Goal: Task Accomplishment & Management: Manage account settings

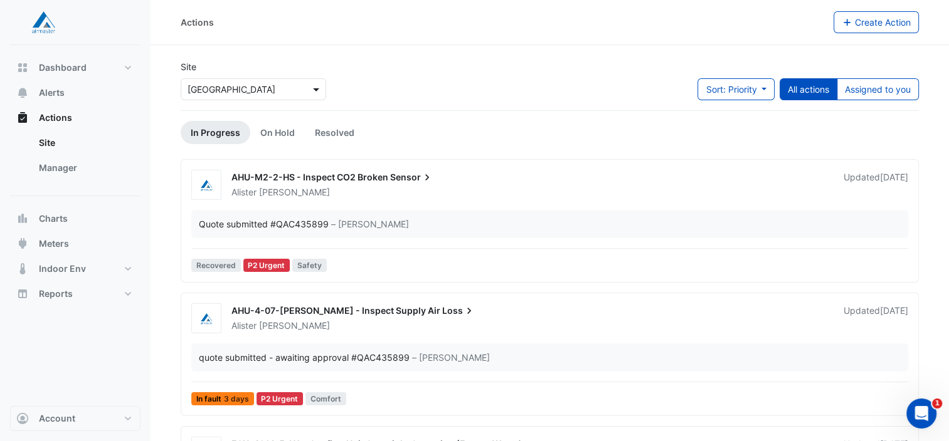
click at [315, 90] on span at bounding box center [318, 89] width 16 height 13
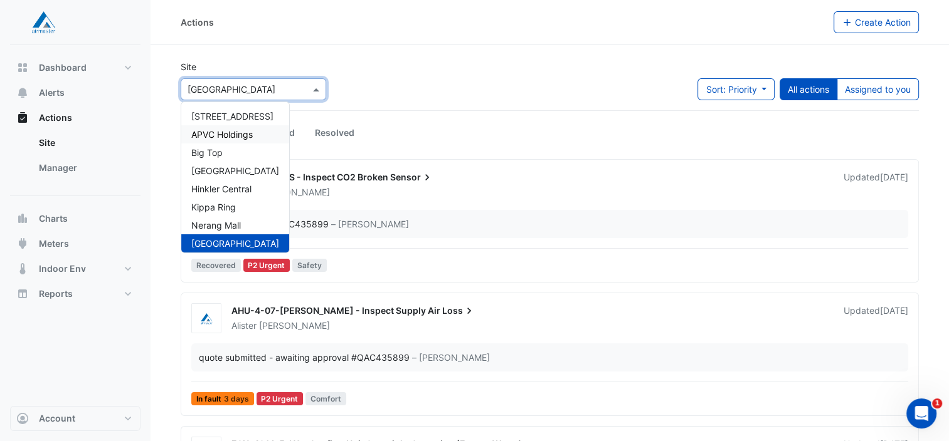
click at [223, 137] on span "APVC Holdings" at bounding box center [221, 134] width 61 height 11
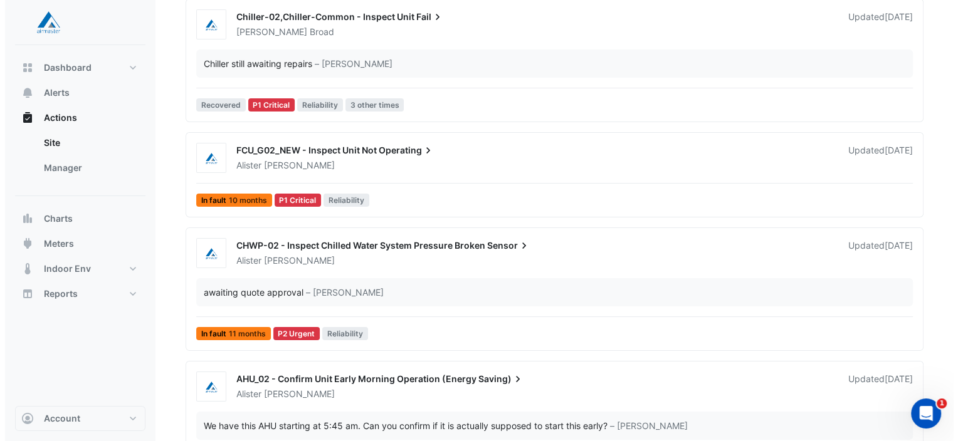
scroll to position [162, 0]
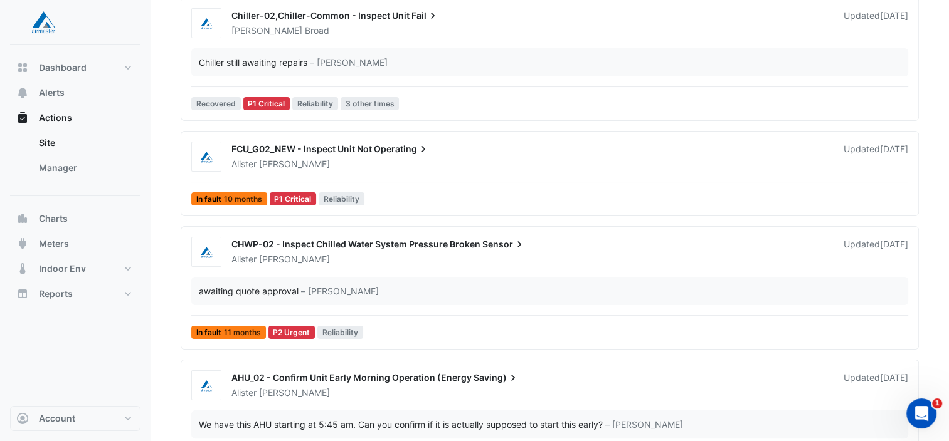
click at [413, 255] on div "Alister Cawthorne" at bounding box center [529, 259] width 599 height 13
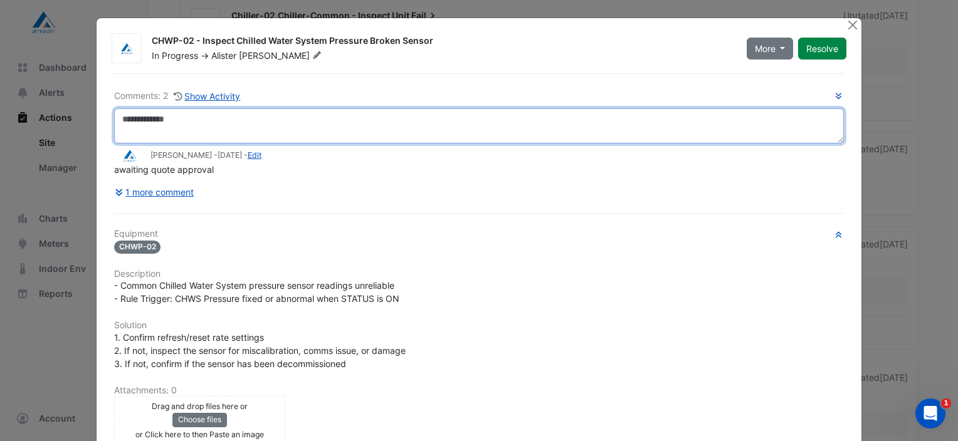
click at [187, 122] on textarea at bounding box center [479, 125] width 730 height 35
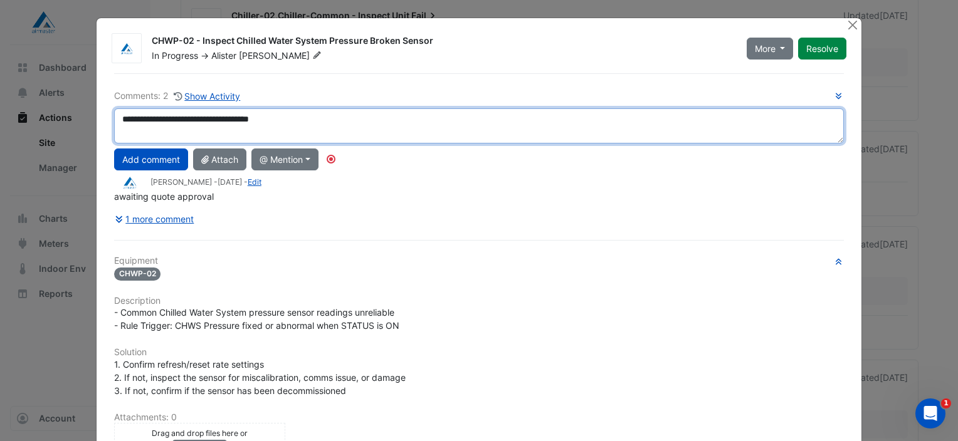
click at [296, 118] on textarea "**********" at bounding box center [479, 125] width 730 height 35
type textarea "**********"
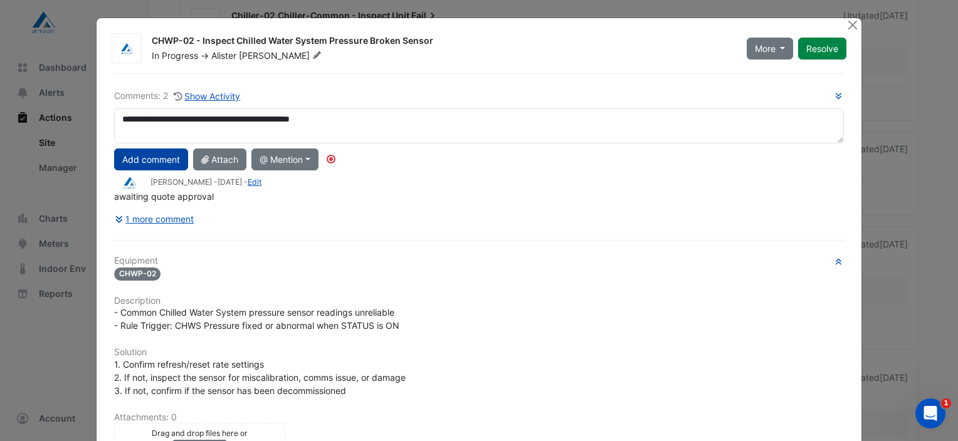
click at [145, 157] on button "Add comment" at bounding box center [151, 160] width 74 height 22
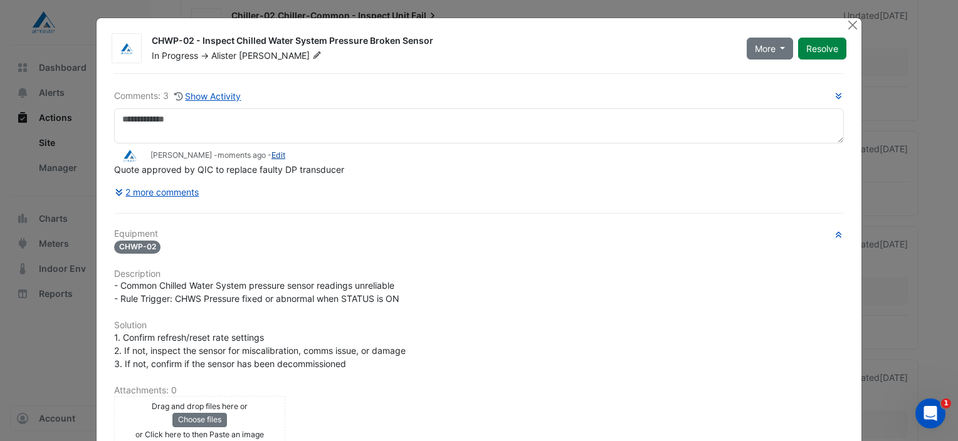
click at [278, 157] on link "Edit" at bounding box center [278, 154] width 14 height 9
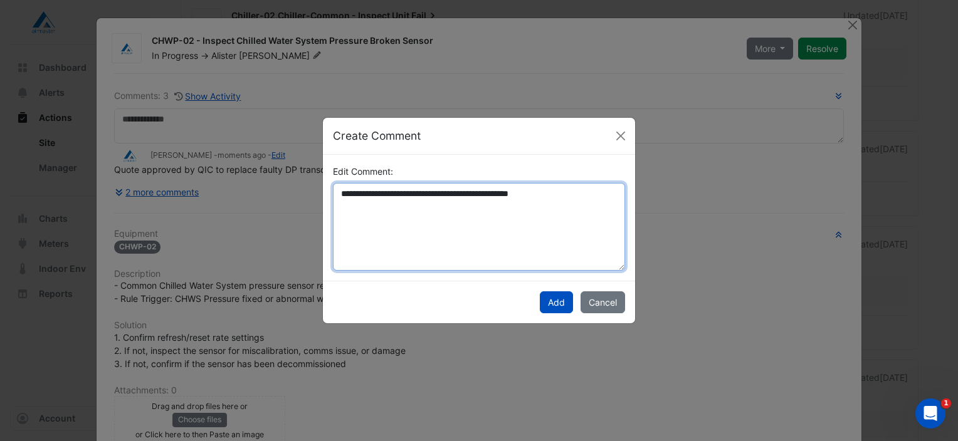
click at [574, 195] on textarea "**********" at bounding box center [479, 227] width 292 height 88
type textarea "**********"
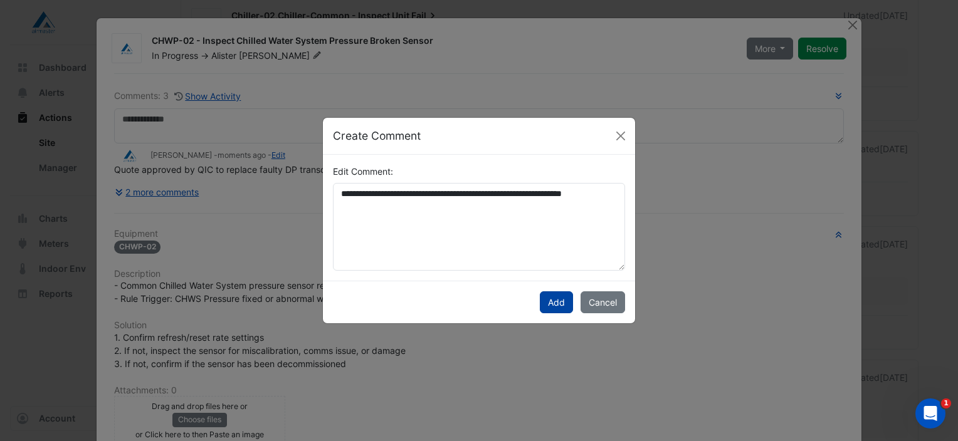
click at [552, 300] on button "Add" at bounding box center [556, 303] width 33 height 22
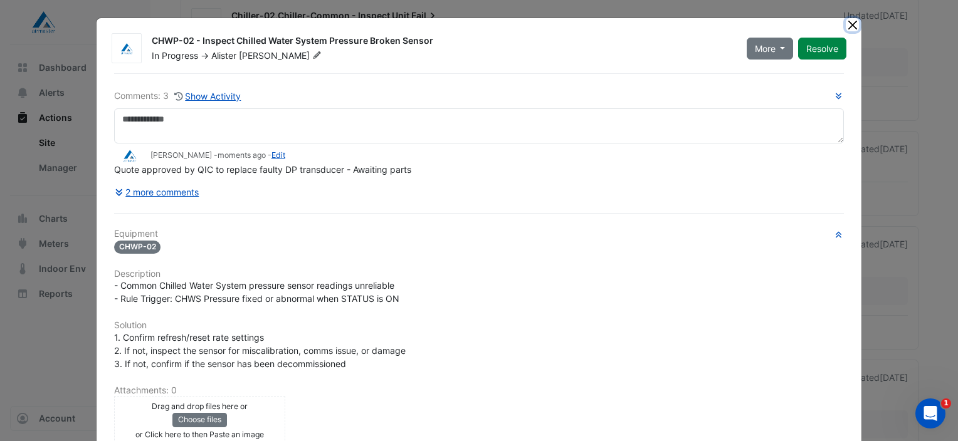
click at [846, 24] on button "Close" at bounding box center [852, 24] width 13 height 13
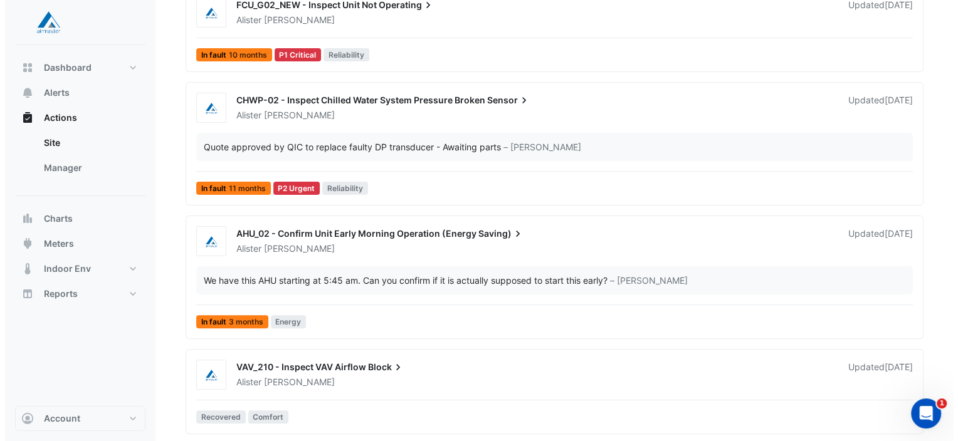
scroll to position [307, 0]
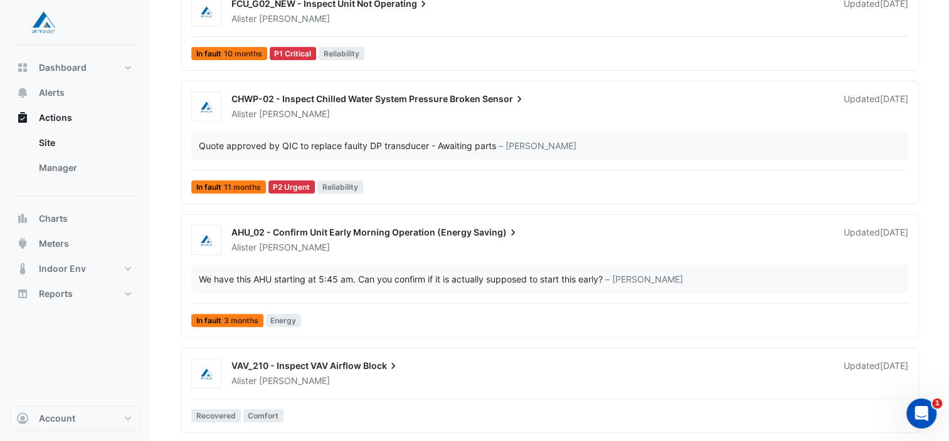
click at [384, 243] on div "Alister Cawthorne" at bounding box center [529, 247] width 599 height 13
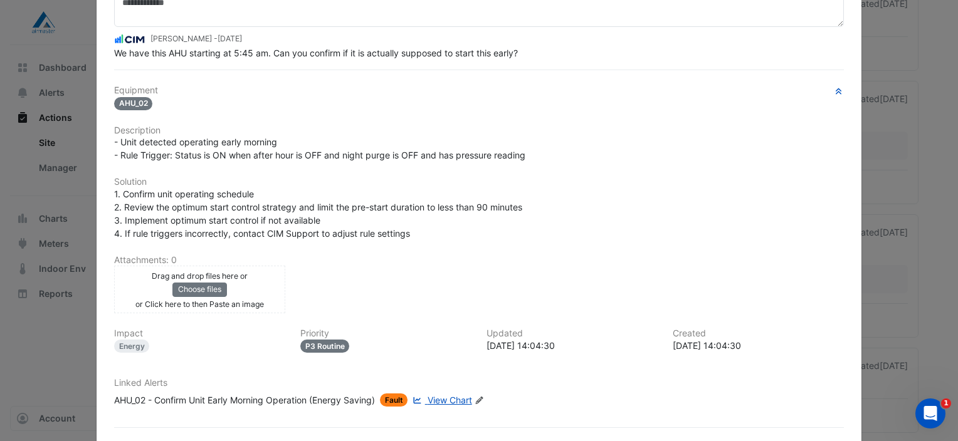
scroll to position [120, 0]
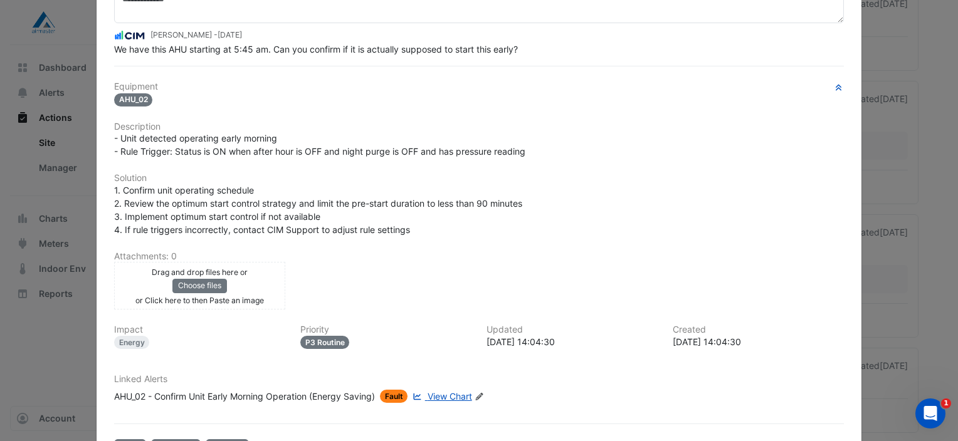
click at [444, 391] on span "View Chart" at bounding box center [450, 396] width 45 height 11
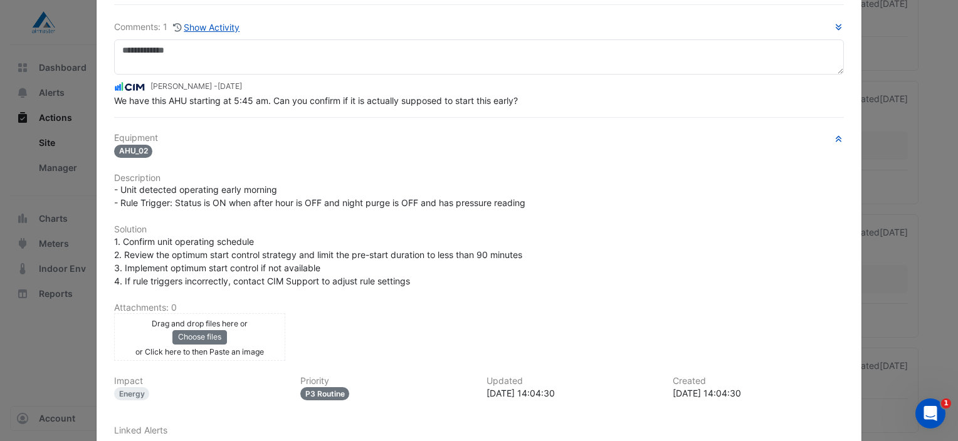
scroll to position [163, 0]
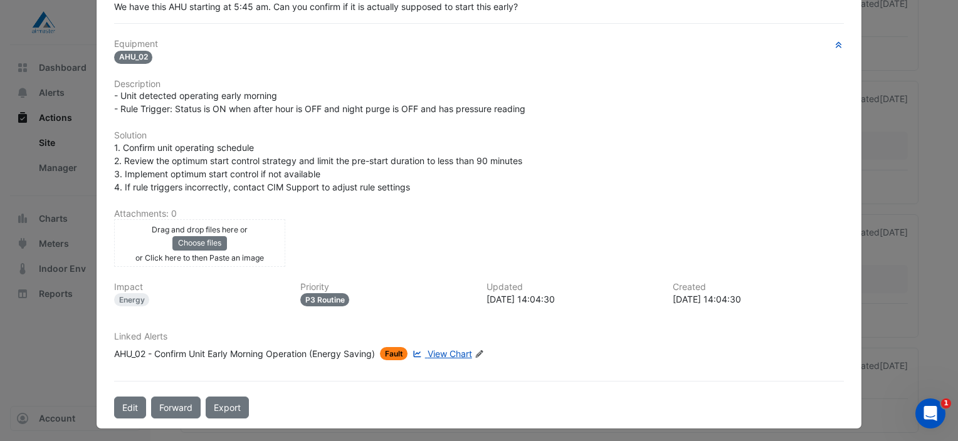
click at [446, 349] on span "View Chart" at bounding box center [450, 354] width 45 height 11
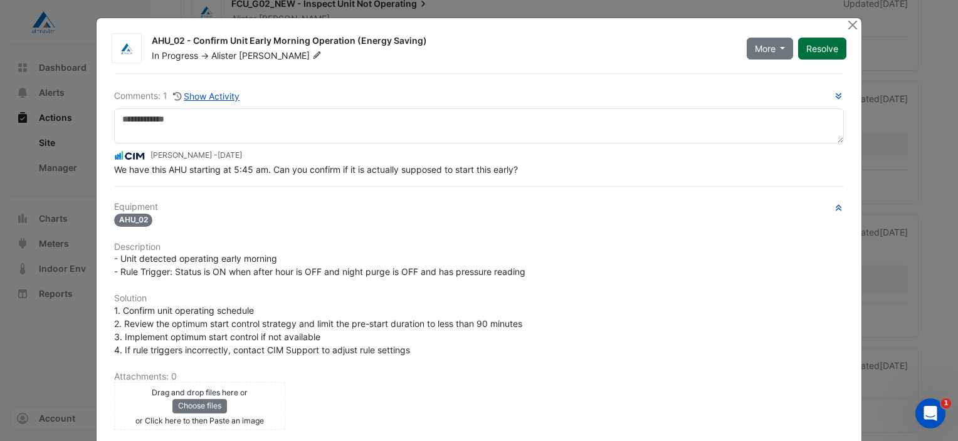
click at [821, 48] on button "Resolve" at bounding box center [822, 49] width 48 height 22
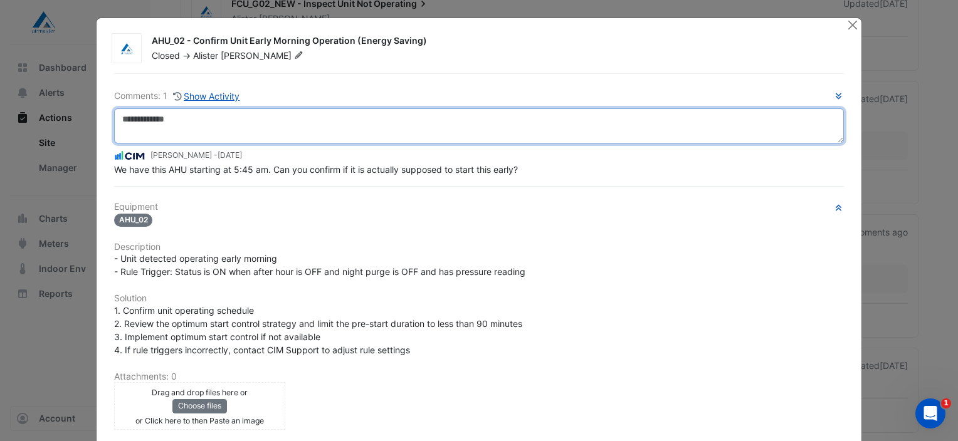
click at [142, 117] on textarea at bounding box center [479, 125] width 730 height 35
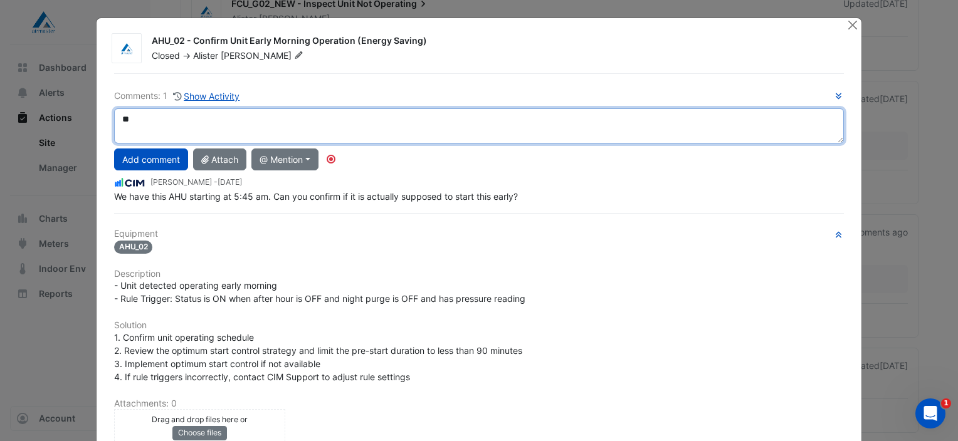
type textarea "*"
click at [120, 118] on textarea "**********" at bounding box center [479, 125] width 730 height 35
click at [262, 110] on textarea "**********" at bounding box center [479, 125] width 730 height 35
click at [274, 116] on textarea "**********" at bounding box center [479, 125] width 730 height 35
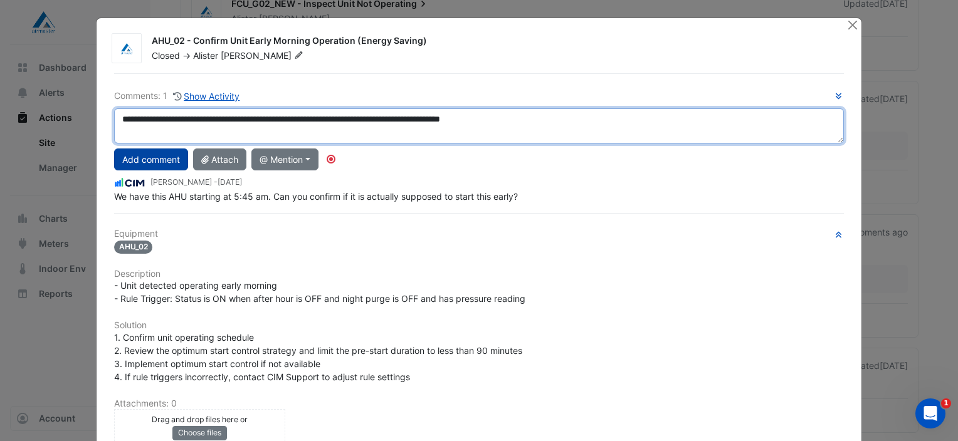
type textarea "**********"
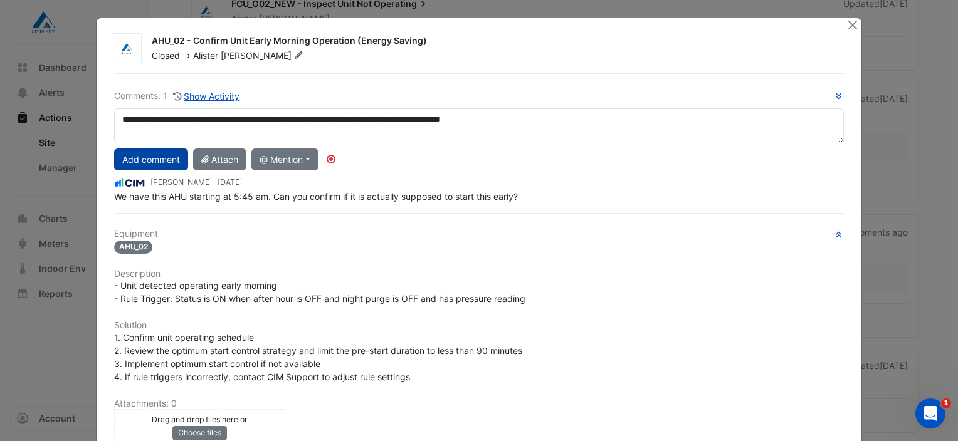
click at [149, 155] on button "Add comment" at bounding box center [151, 160] width 74 height 22
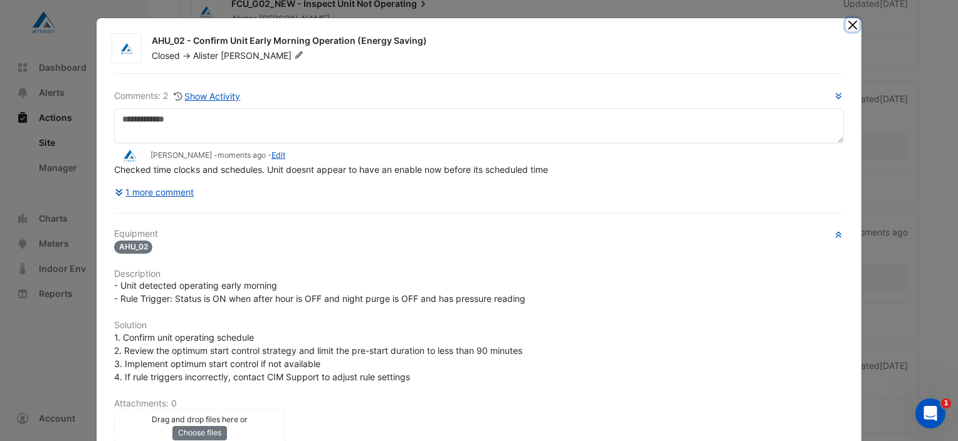
click at [846, 28] on button "Close" at bounding box center [852, 24] width 13 height 13
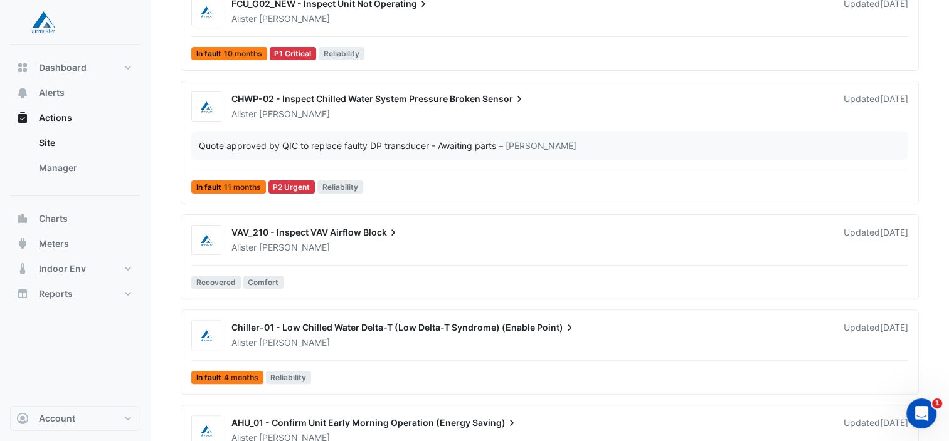
click at [426, 246] on div "Alister Cawthorne" at bounding box center [529, 247] width 599 height 13
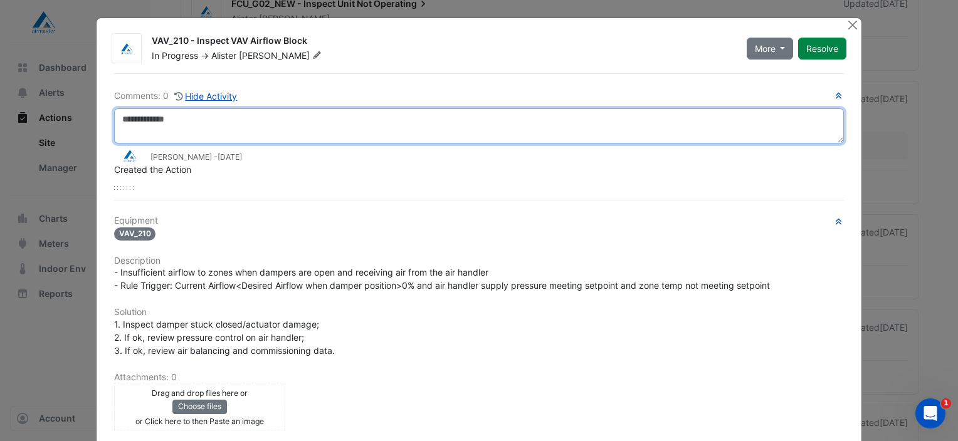
click at [202, 118] on textarea at bounding box center [479, 125] width 730 height 35
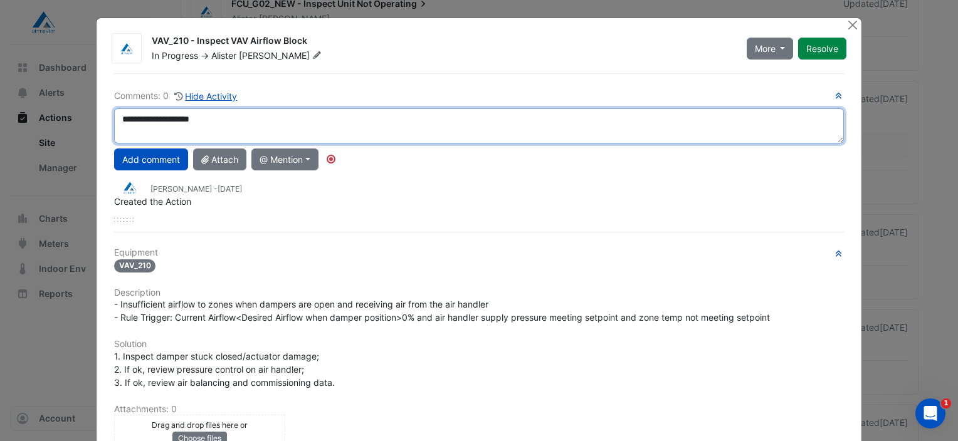
click at [118, 120] on textarea "**********" at bounding box center [479, 125] width 730 height 35
click at [201, 119] on textarea "**********" at bounding box center [479, 125] width 730 height 35
type textarea "**********"
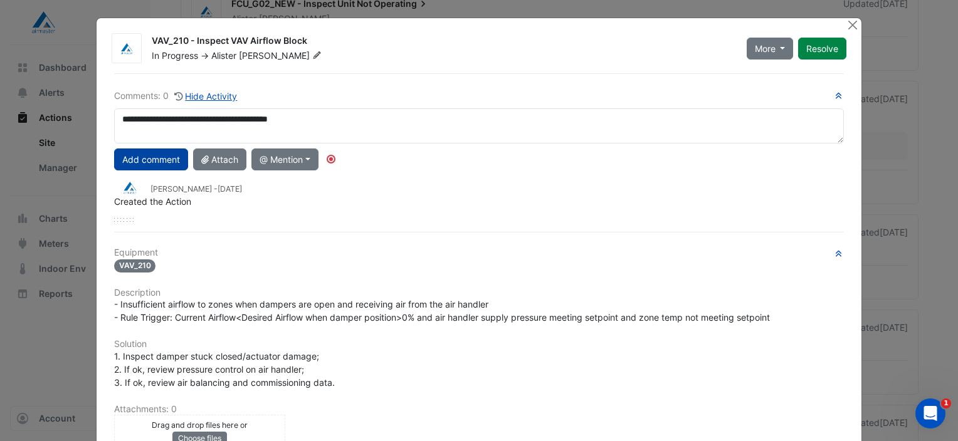
click at [142, 160] on button "Add comment" at bounding box center [151, 160] width 74 height 22
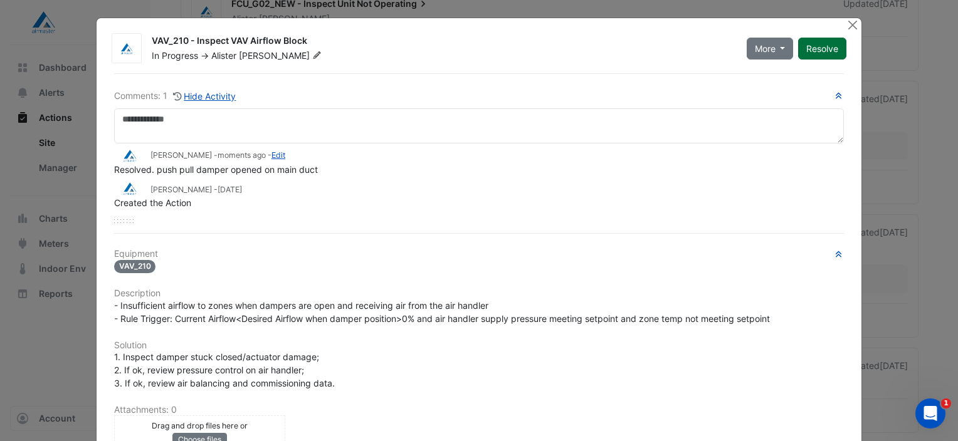
click at [823, 44] on button "Resolve" at bounding box center [822, 49] width 48 height 22
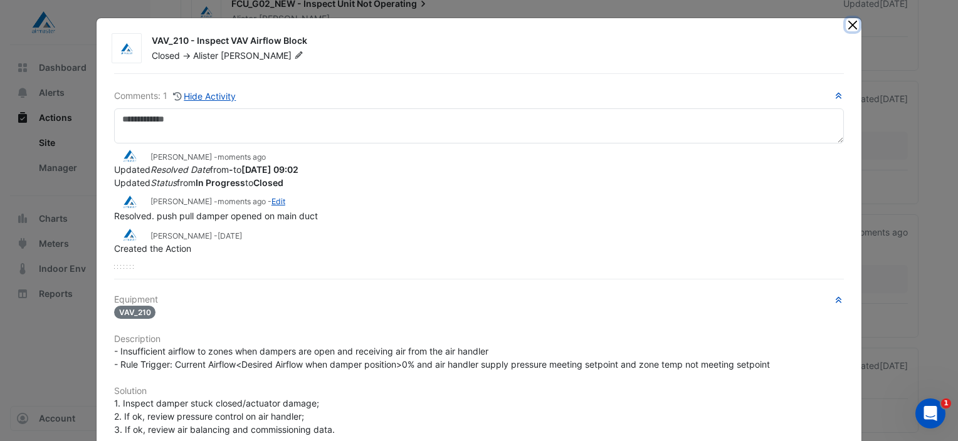
click at [846, 25] on button "Close" at bounding box center [852, 24] width 13 height 13
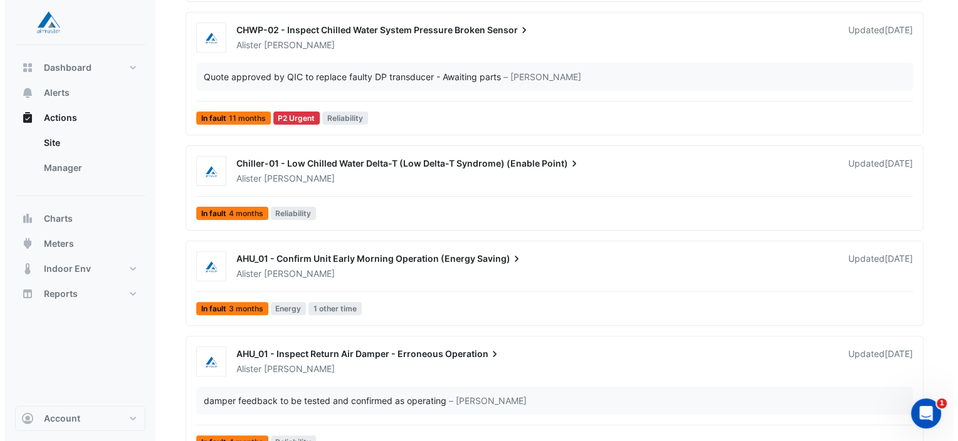
scroll to position [402, 0]
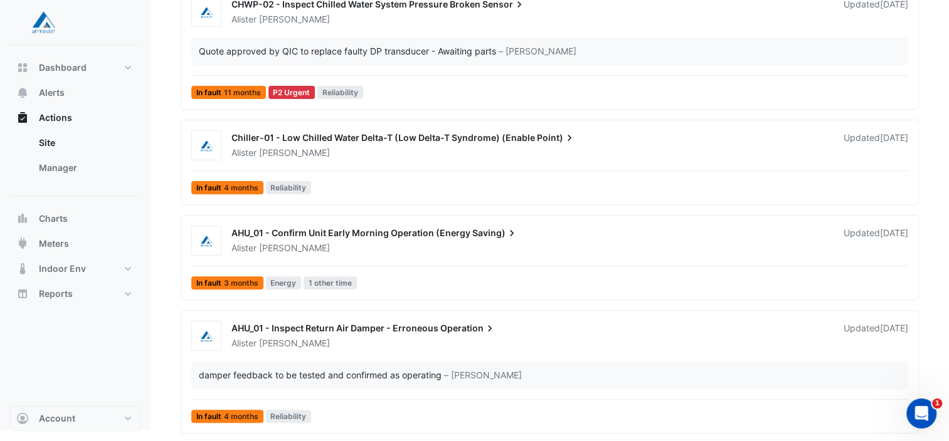
click at [374, 251] on div "Alister Cawthorne" at bounding box center [529, 248] width 599 height 13
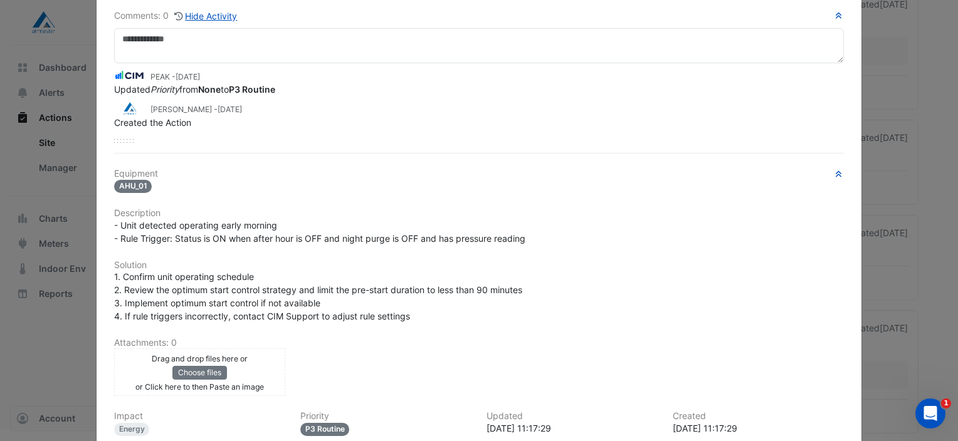
scroll to position [209, 0]
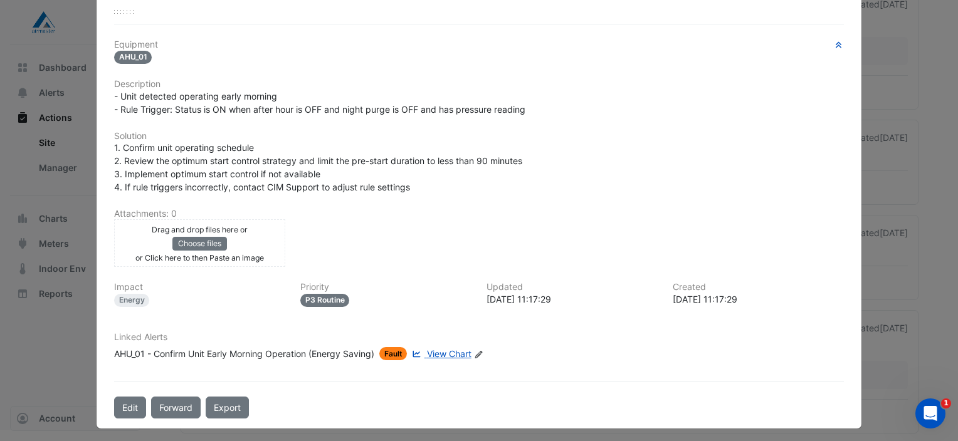
click at [449, 349] on span "View Chart" at bounding box center [449, 354] width 45 height 11
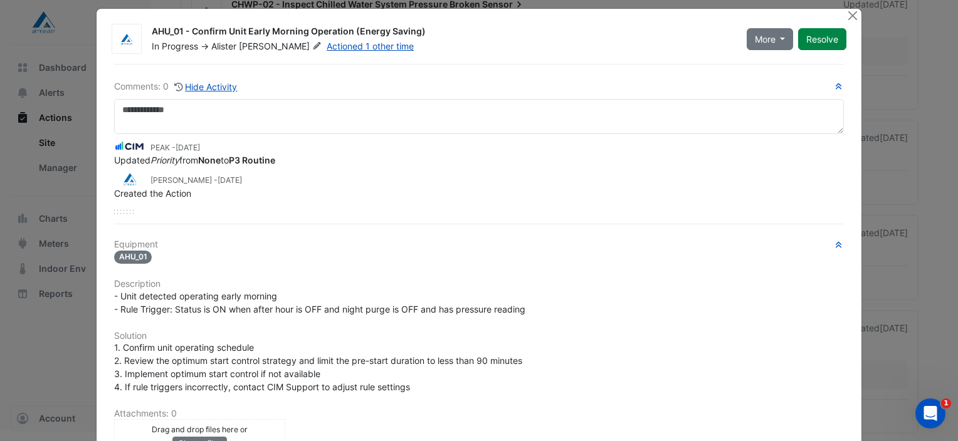
scroll to position [0, 0]
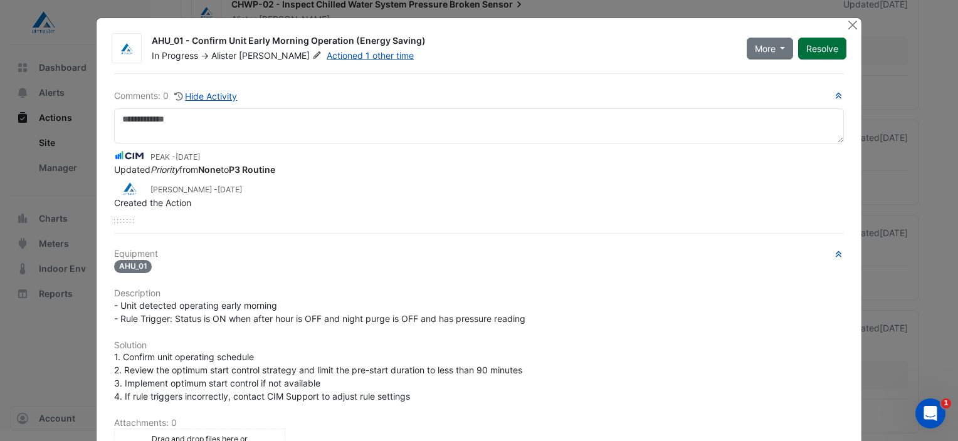
click at [814, 53] on button "Resolve" at bounding box center [822, 49] width 48 height 22
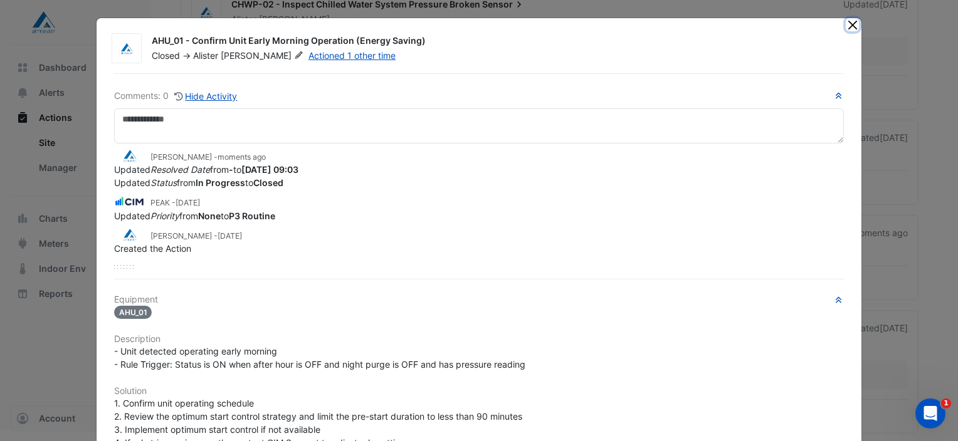
click at [848, 25] on button "Close" at bounding box center [852, 24] width 13 height 13
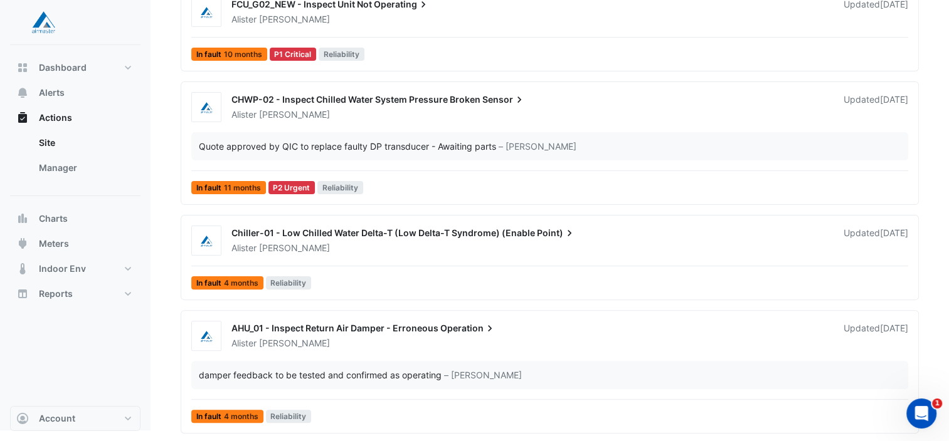
click at [374, 337] on div "Alister Cawthorne" at bounding box center [529, 343] width 599 height 13
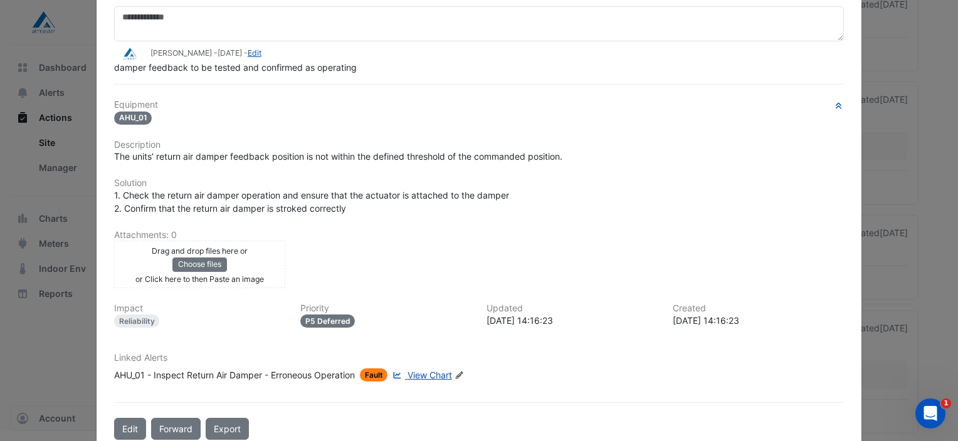
scroll to position [124, 0]
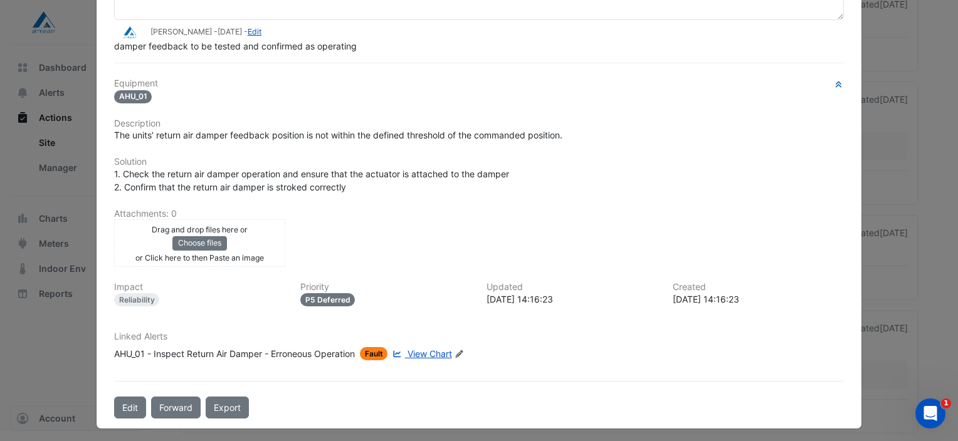
click at [432, 349] on span "View Chart" at bounding box center [430, 354] width 45 height 11
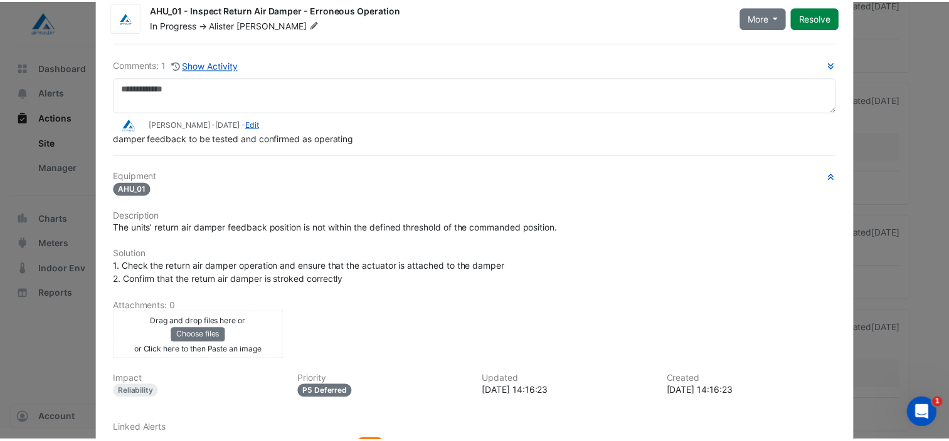
scroll to position [0, 0]
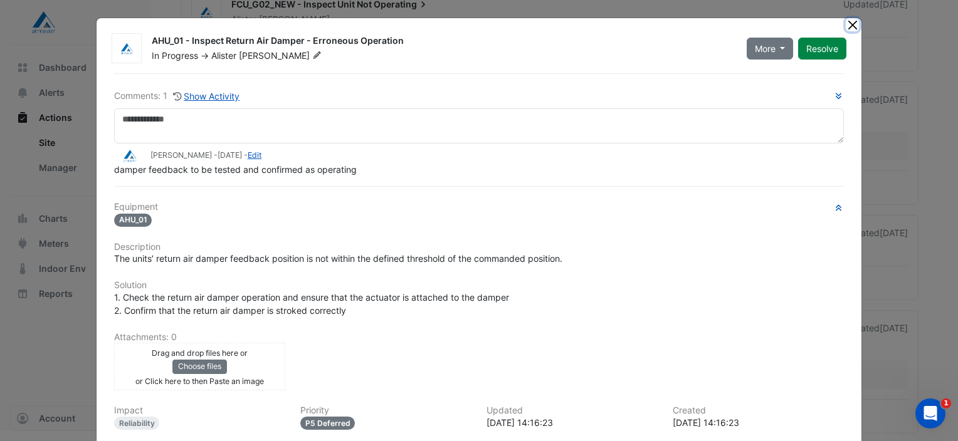
click at [848, 23] on button "Close" at bounding box center [852, 24] width 13 height 13
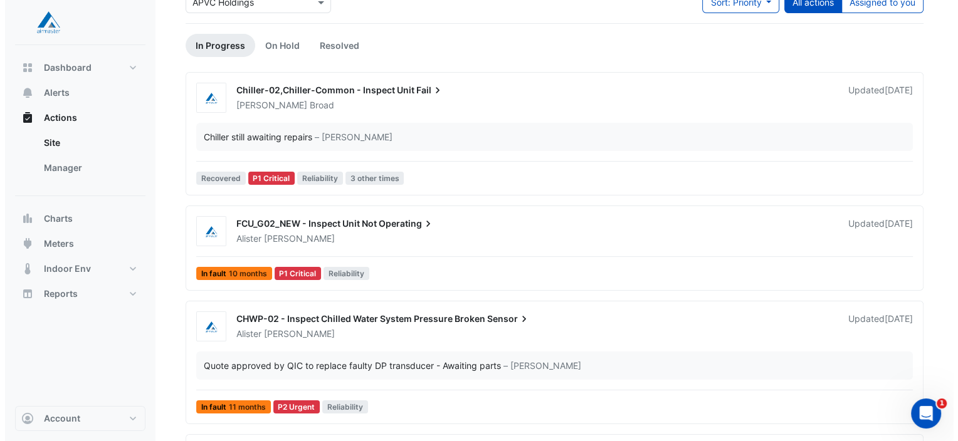
scroll to position [88, 0]
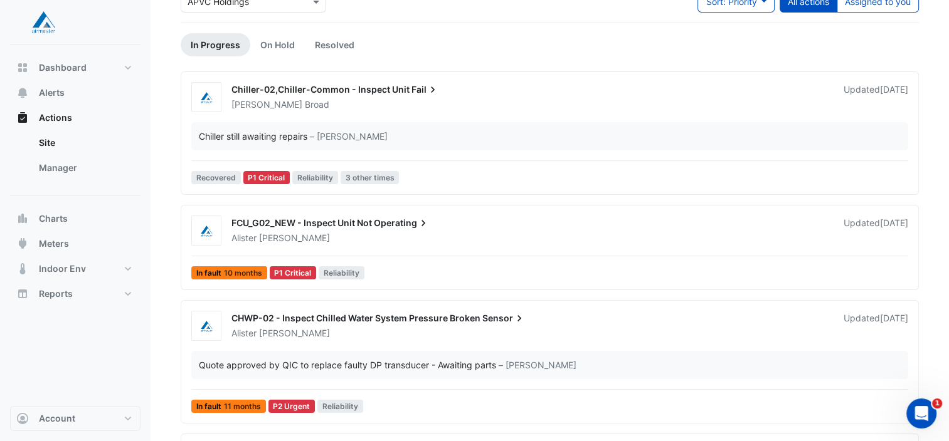
click at [434, 232] on div "Alister Cawthorne" at bounding box center [529, 238] width 599 height 13
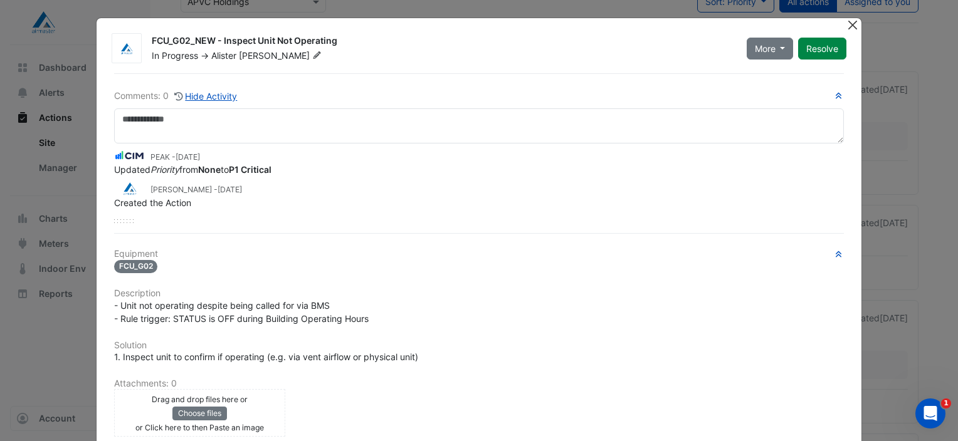
click at [850, 28] on button "Close" at bounding box center [852, 24] width 13 height 13
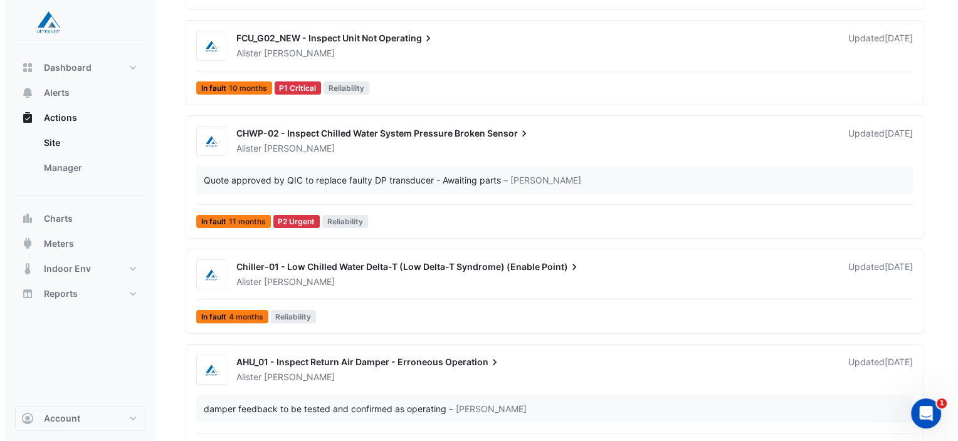
scroll to position [276, 0]
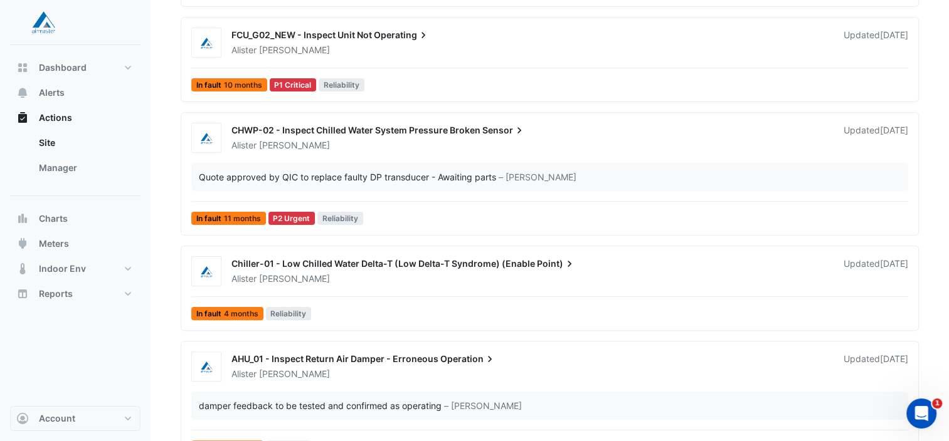
click at [387, 273] on div "Alister Cawthorne" at bounding box center [529, 279] width 599 height 13
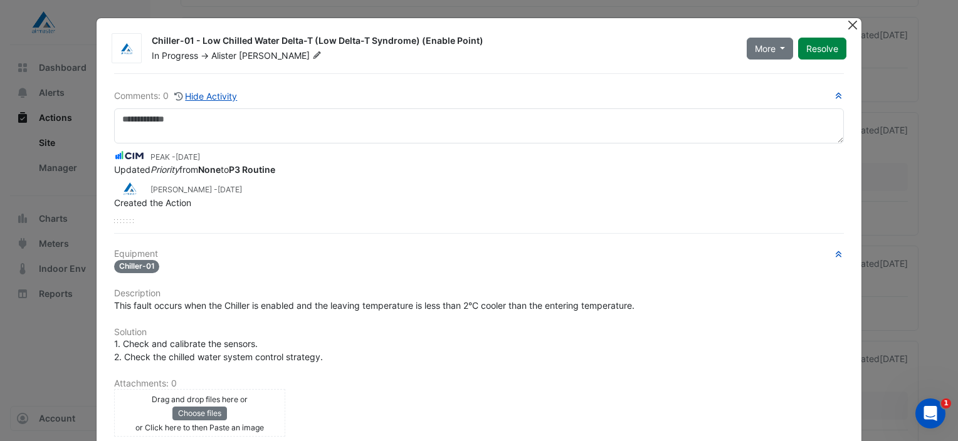
click at [848, 26] on button "Close" at bounding box center [852, 24] width 13 height 13
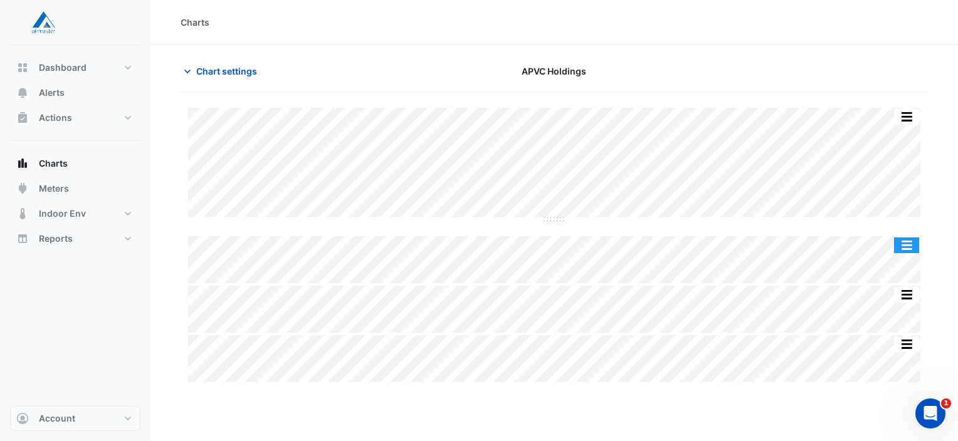
click at [905, 243] on button "button" at bounding box center [906, 246] width 25 height 16
click at [943, 228] on section "Chart settings APVC Holdings Split All Split None Print Save as JPEG Save as PN…" at bounding box center [553, 215] width 807 height 340
